Goal: Task Accomplishment & Management: Use online tool/utility

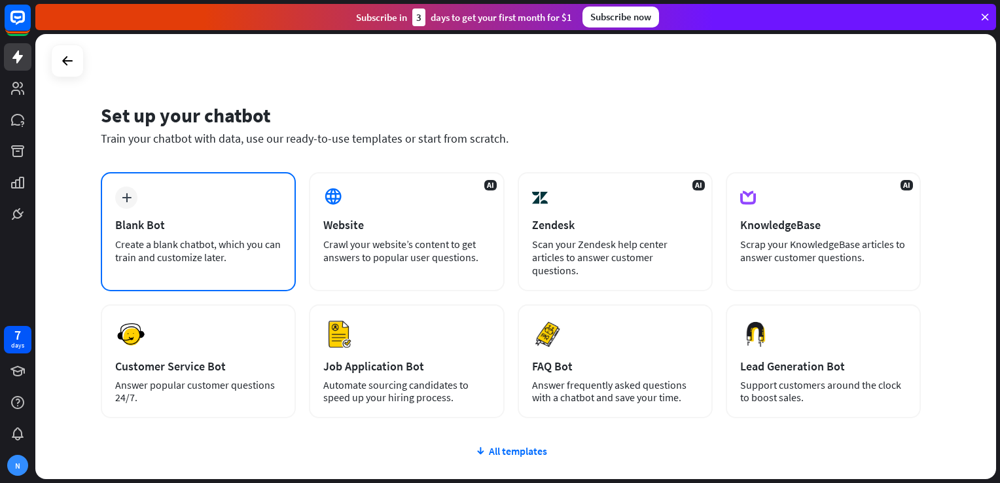
click at [128, 200] on icon "plus" at bounding box center [127, 197] width 10 height 9
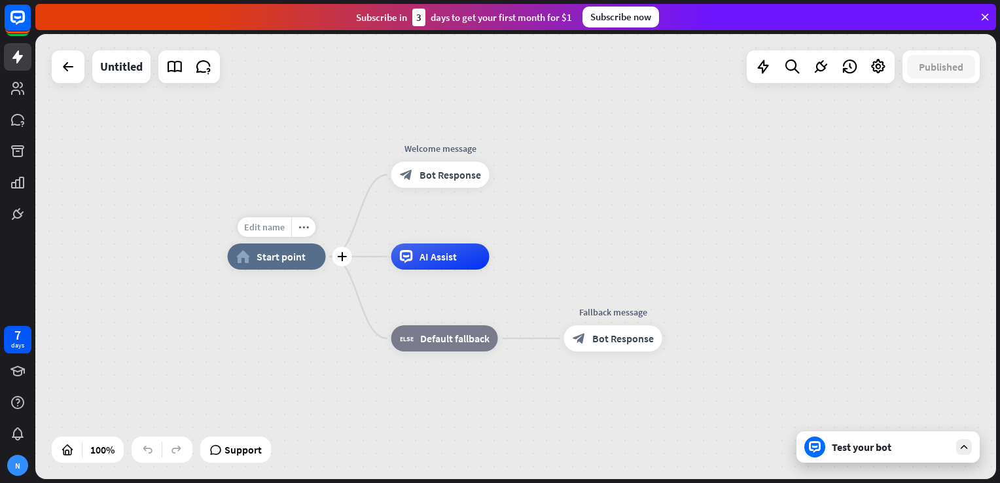
click at [274, 226] on span "Edit name" at bounding box center [264, 227] width 41 height 12
type input "*******"
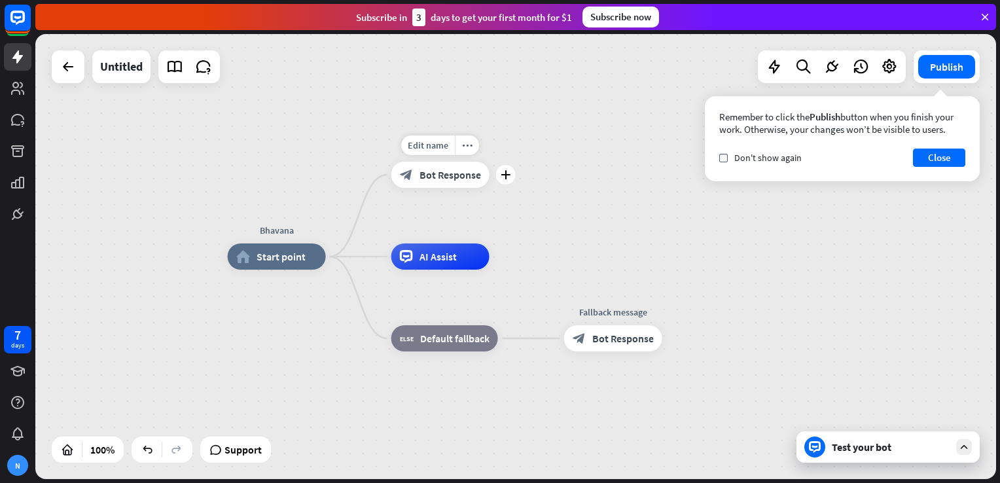
click at [459, 174] on span "Bot Response" at bounding box center [450, 174] width 62 height 13
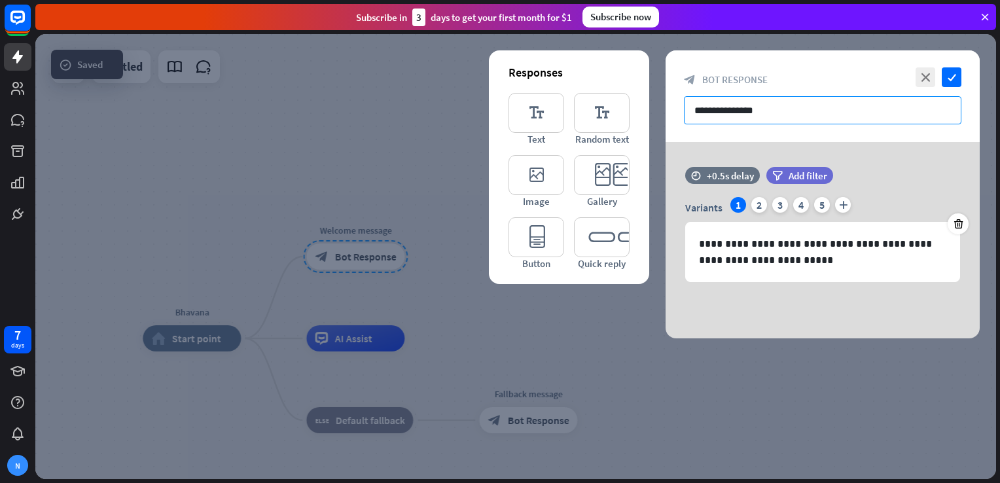
click at [761, 119] on input "**********" at bounding box center [822, 110] width 277 height 28
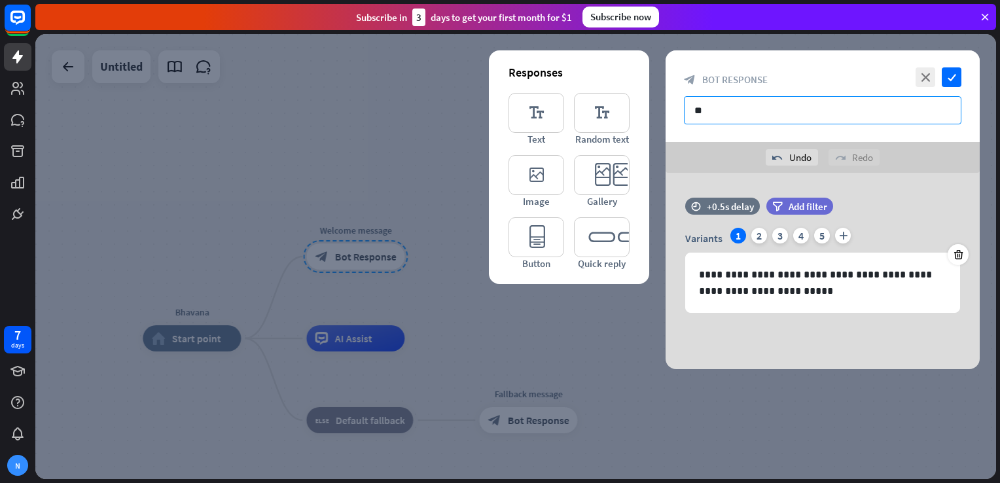
type input "*"
click at [444, 137] on div at bounding box center [515, 256] width 961 height 445
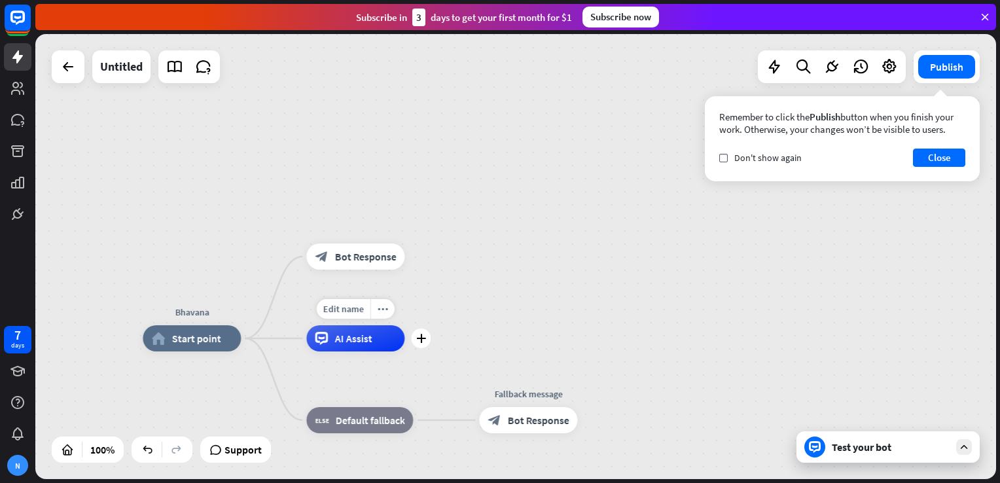
click at [358, 344] on span "AI Assist" at bounding box center [352, 338] width 37 height 13
click at [359, 306] on span "Edit name" at bounding box center [343, 309] width 41 height 12
type input "*"
type input "********"
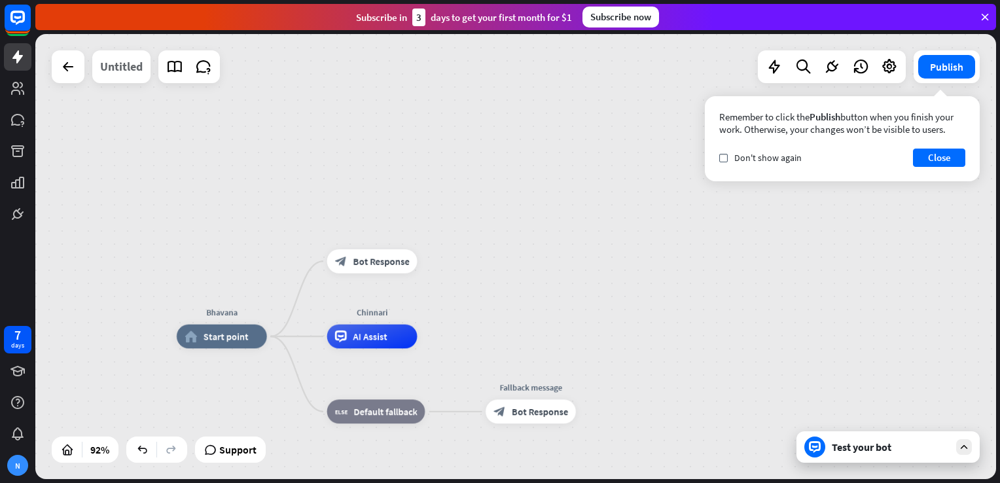
click at [118, 77] on div "Untitled" at bounding box center [121, 66] width 43 height 33
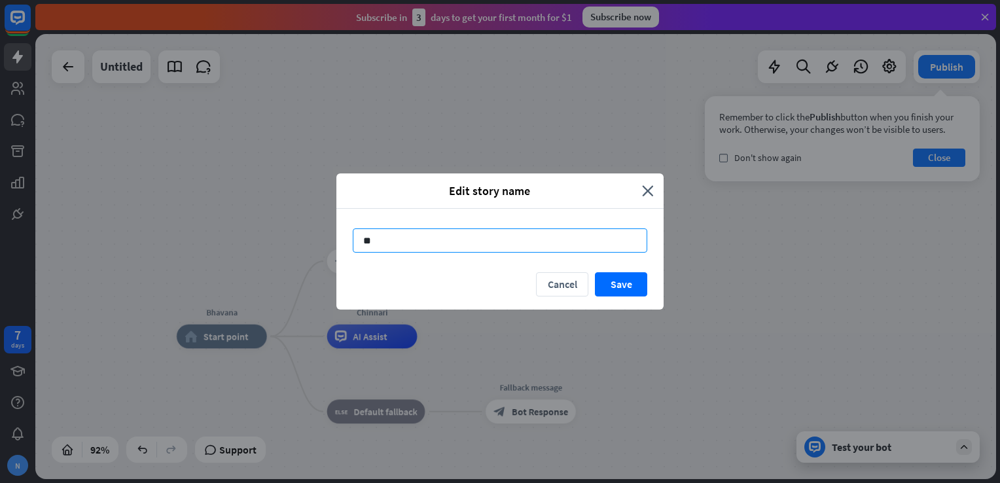
type input "*"
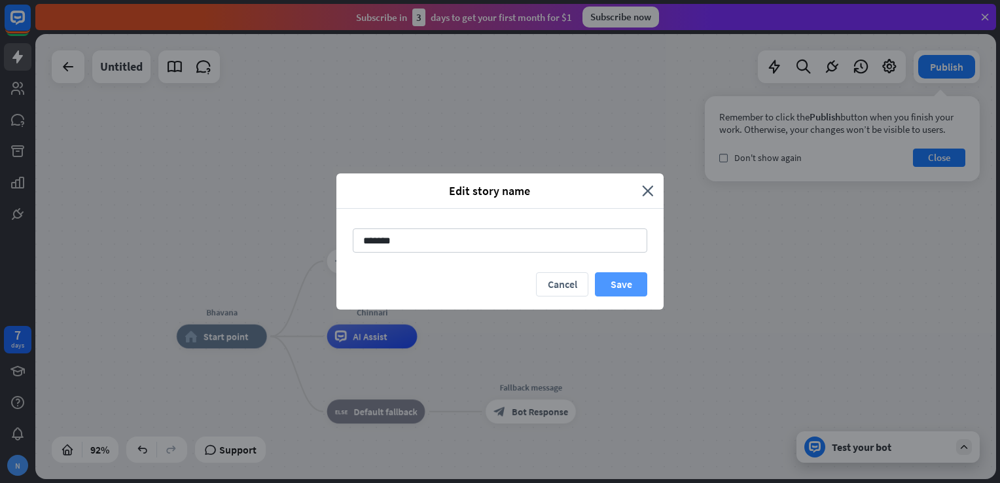
type input "*******"
click at [618, 281] on button "Save" at bounding box center [621, 284] width 52 height 24
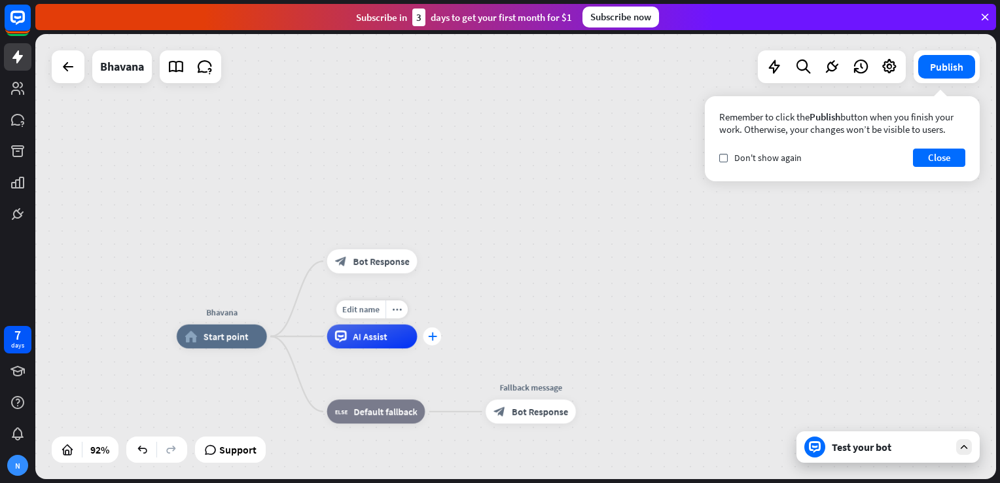
click at [435, 339] on icon "plus" at bounding box center [431, 336] width 9 height 9
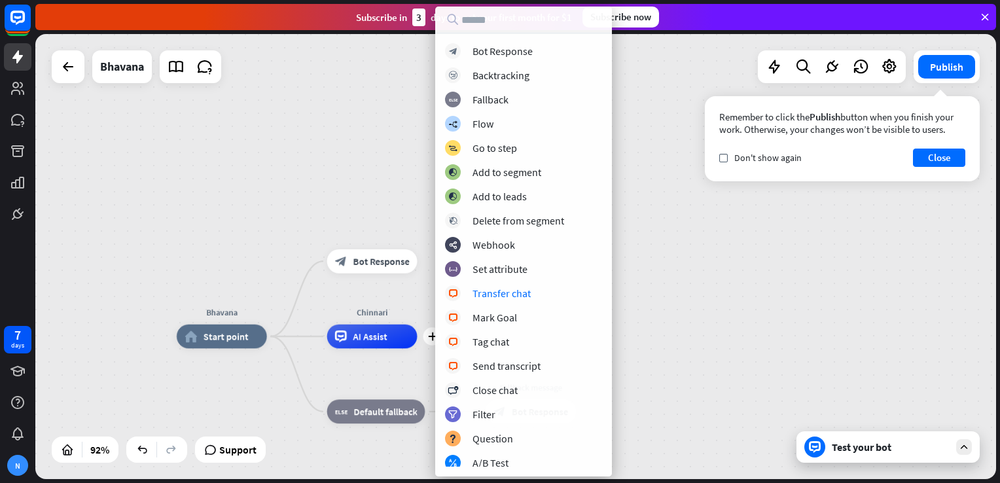
click at [514, 303] on div "block_bot_response Bot Response block_backtracking Backtracking block_fallback …" at bounding box center [523, 254] width 177 height 423
click at [517, 292] on div "Transfer chat" at bounding box center [501, 293] width 58 height 13
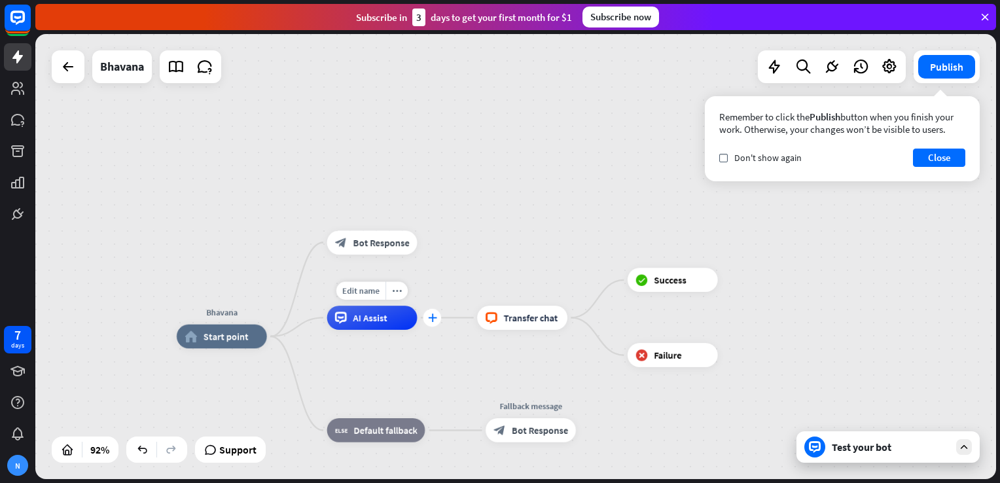
click at [434, 321] on icon "plus" at bounding box center [431, 317] width 9 height 9
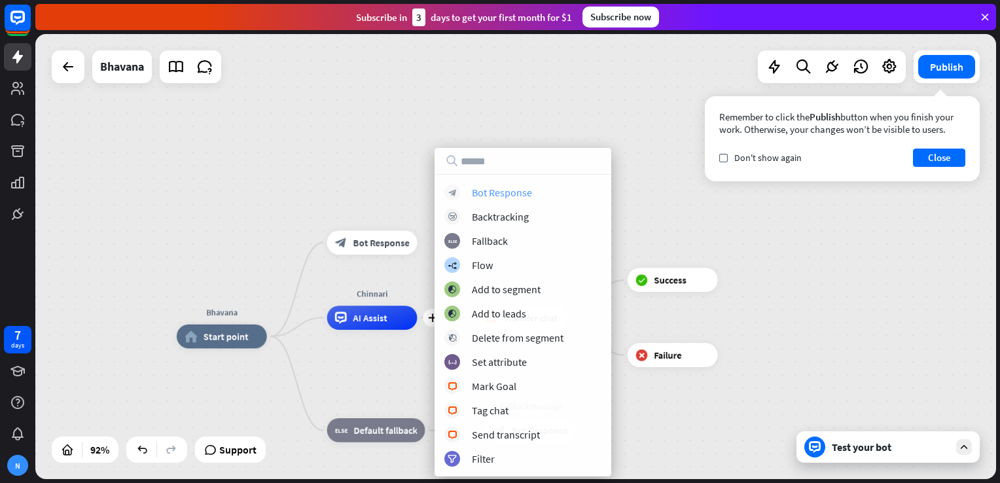
click at [537, 198] on div "block_bot_response Bot Response" at bounding box center [522, 193] width 157 height 16
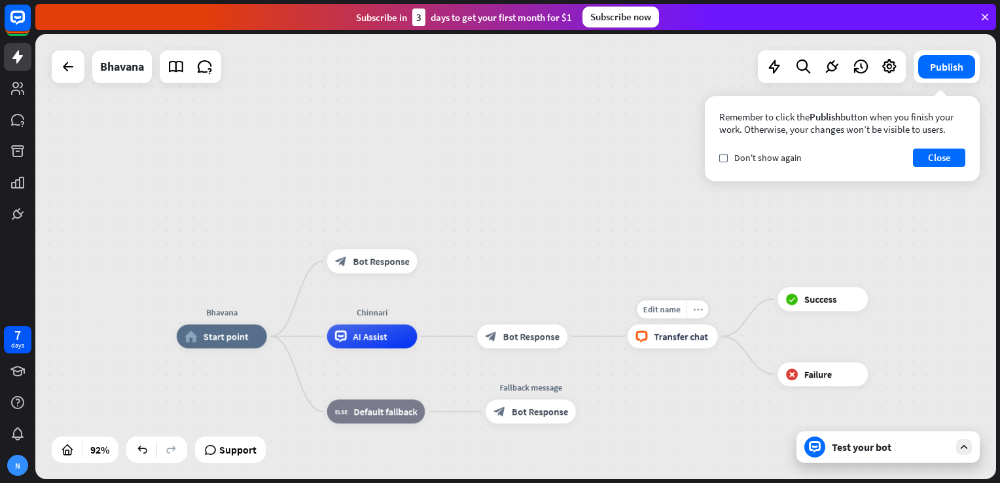
click at [701, 306] on icon "more_horiz" at bounding box center [697, 309] width 10 height 9
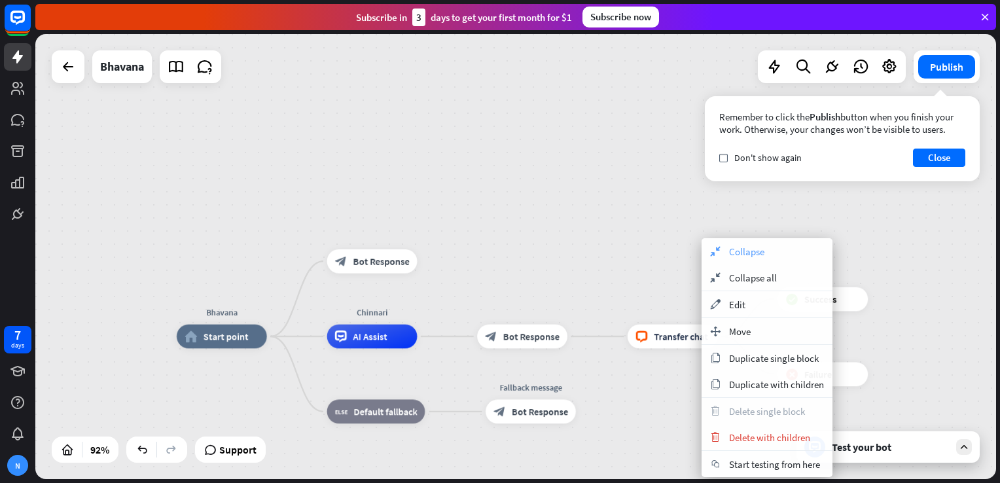
click at [757, 257] on div "collapse Collapse" at bounding box center [766, 251] width 131 height 26
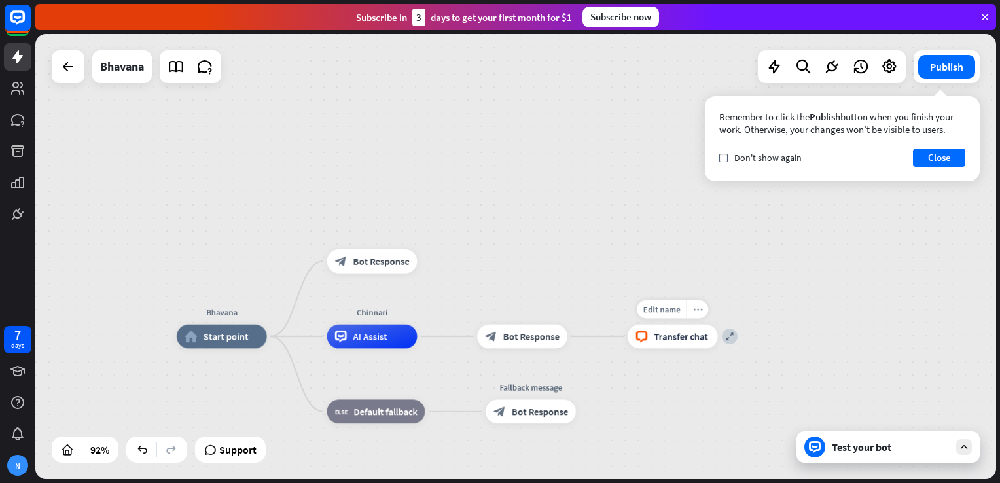
click at [699, 312] on icon "more_horiz" at bounding box center [697, 309] width 10 height 9
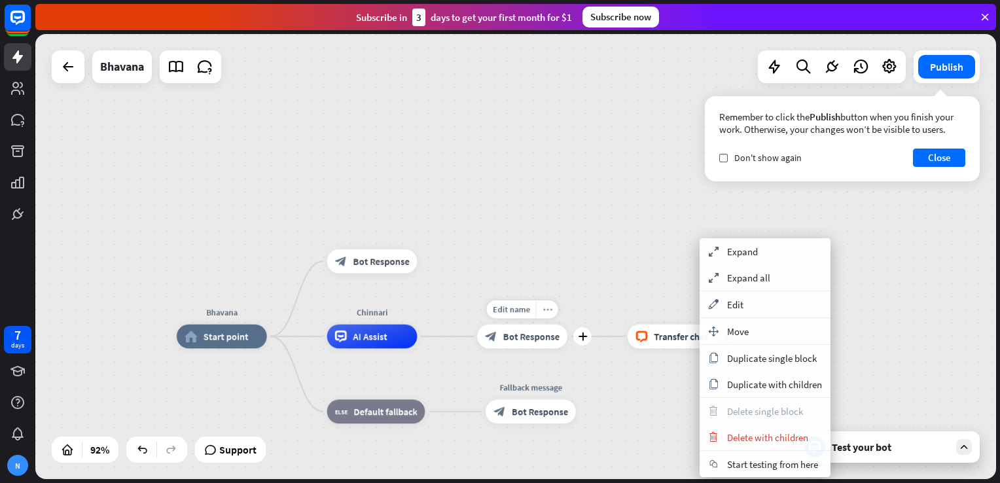
click at [553, 315] on div "more_horiz" at bounding box center [547, 309] width 22 height 18
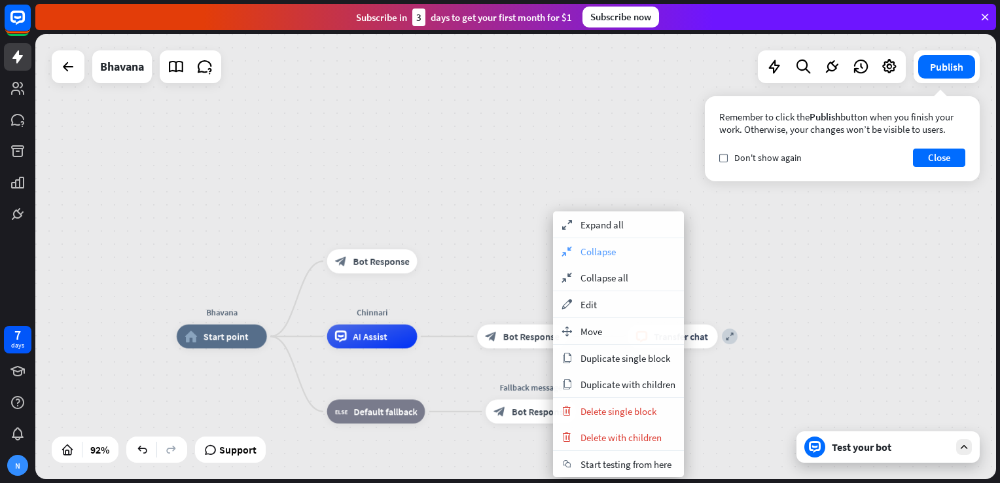
click at [612, 248] on span "Collapse" at bounding box center [597, 251] width 35 height 12
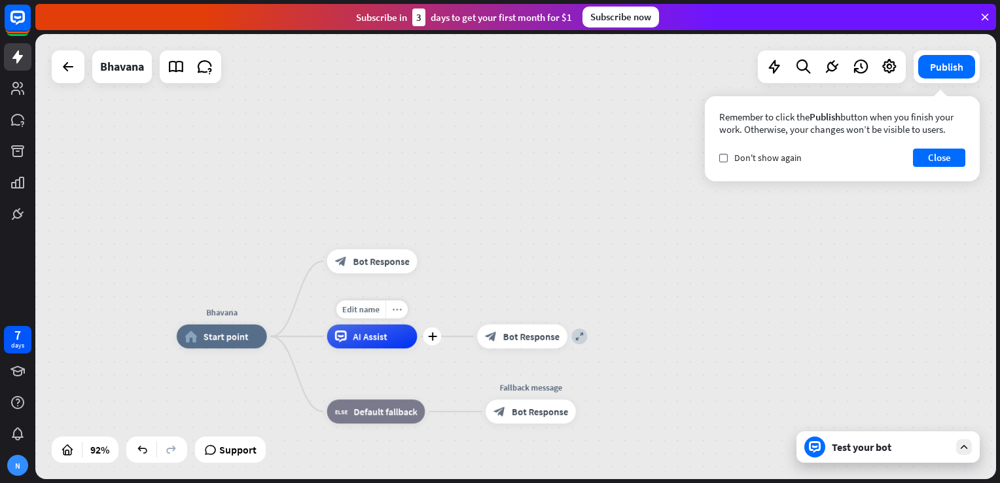
click at [402, 311] on div "more_horiz" at bounding box center [396, 309] width 22 height 18
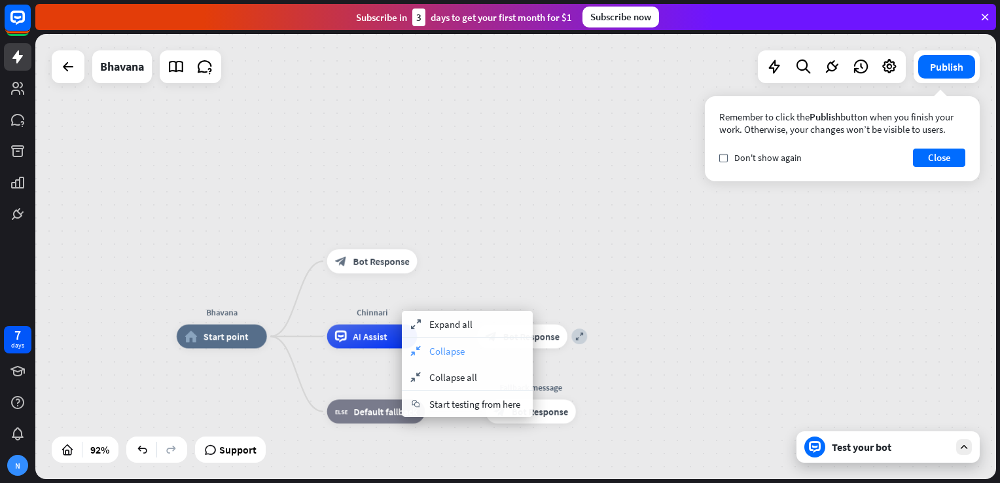
click at [463, 353] on span "Collapse" at bounding box center [446, 351] width 35 height 12
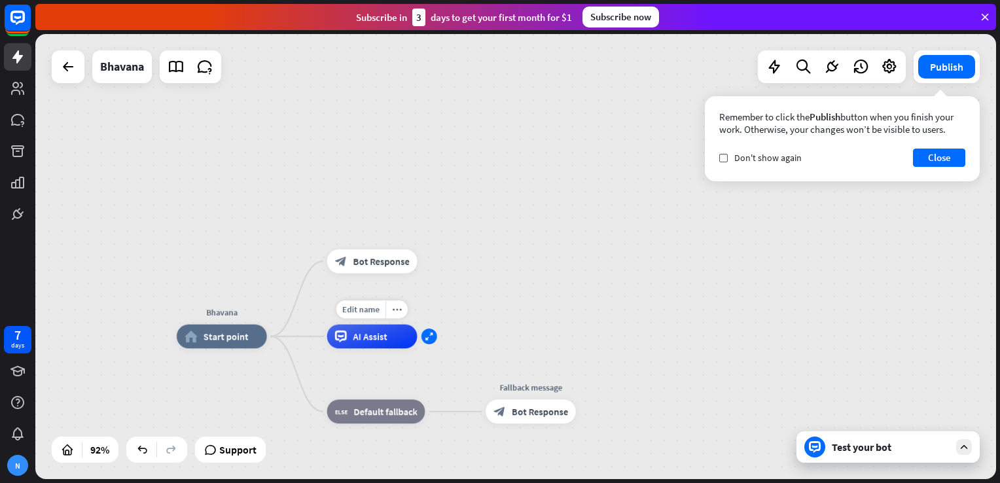
click at [432, 337] on icon "expand" at bounding box center [429, 336] width 9 height 8
click at [432, 338] on icon "plus" at bounding box center [431, 336] width 9 height 9
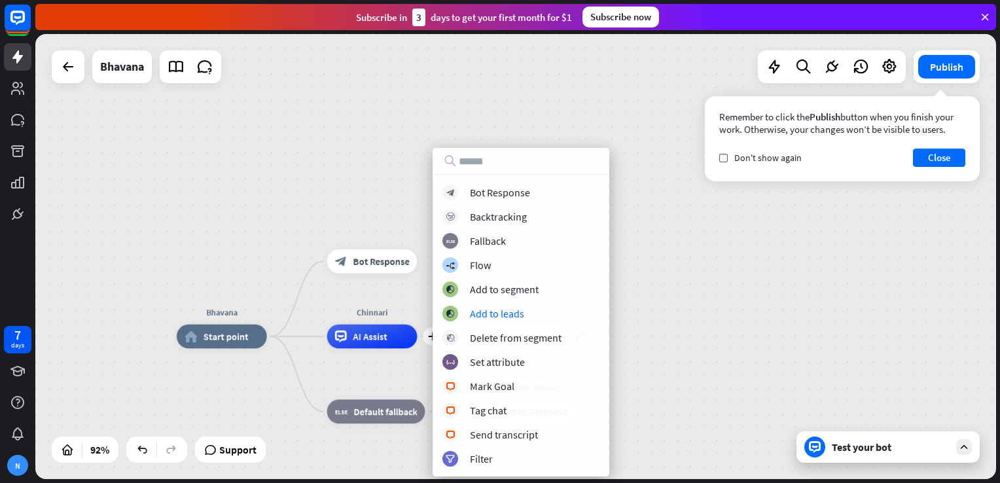
click at [644, 273] on div "Bhavana home_2 Start point block_bot_response Bot Response plus Chinnari AI Ass…" at bounding box center [515, 256] width 961 height 445
